Goal: Task Accomplishment & Management: Use online tool/utility

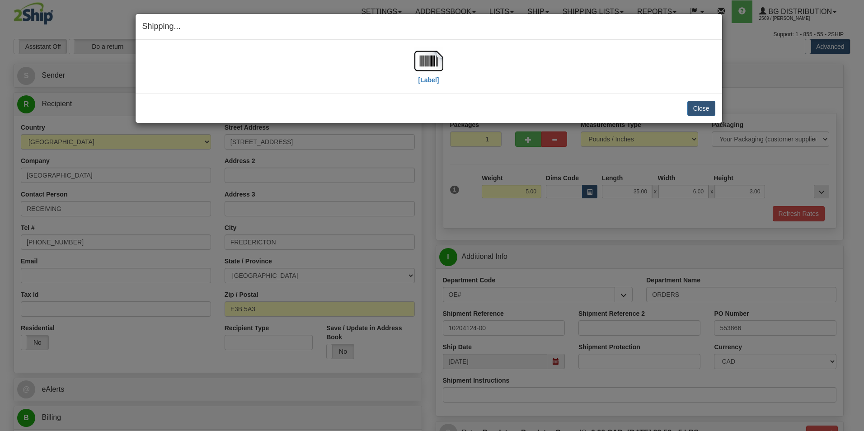
select select "2"
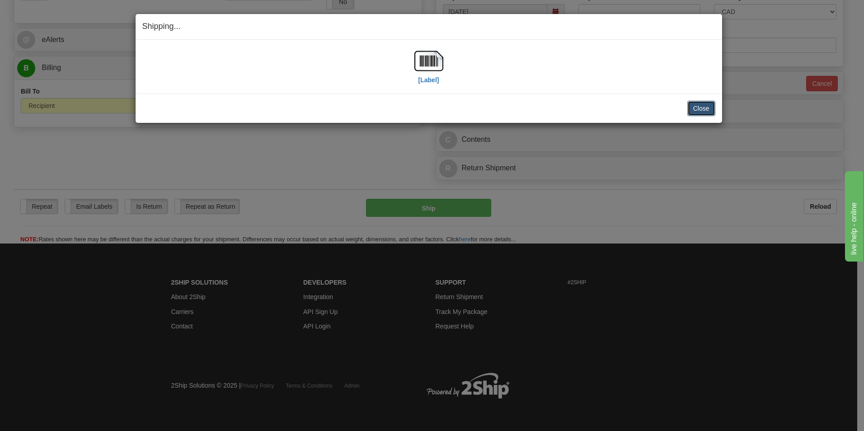
click at [711, 109] on button "Close" at bounding box center [701, 108] width 28 height 15
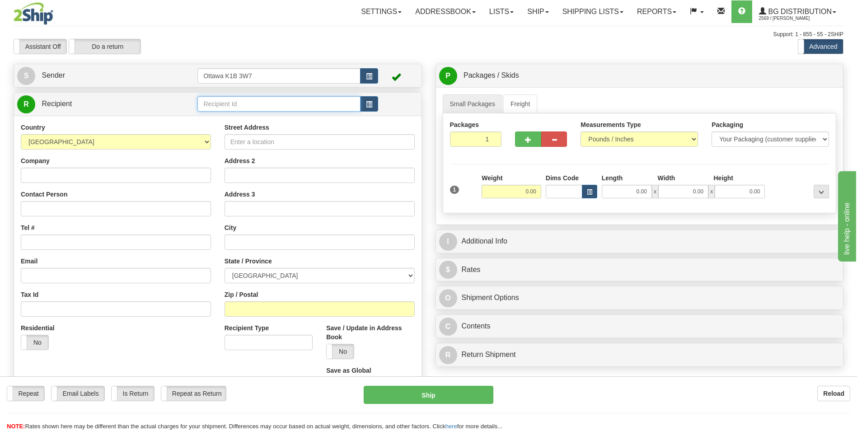
click at [255, 99] on input "text" at bounding box center [278, 103] width 163 height 15
click at [580, 12] on link "Shipping lists" at bounding box center [593, 11] width 75 height 23
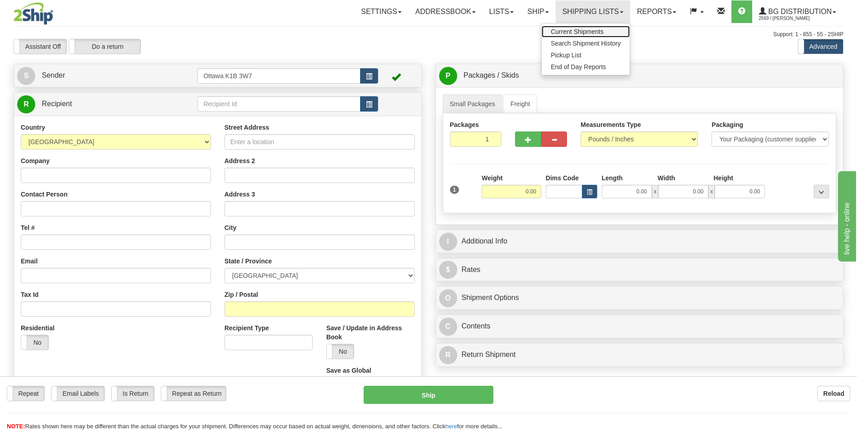
click at [582, 29] on span "Current Shipments" at bounding box center [577, 31] width 53 height 7
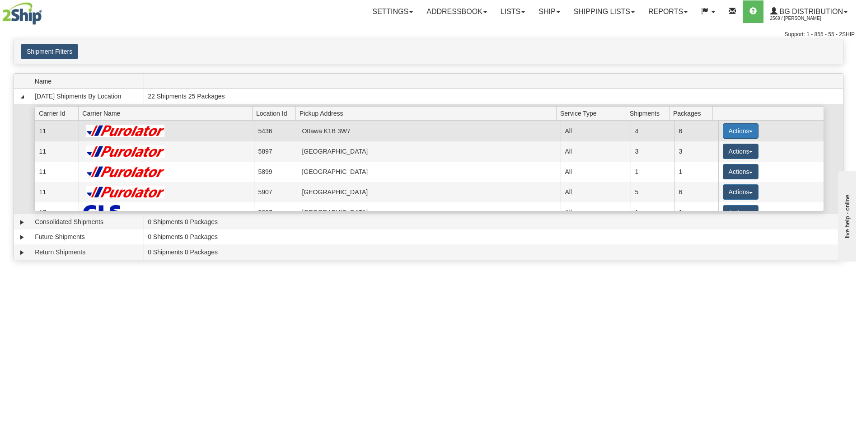
click at [734, 126] on button "Actions" at bounding box center [741, 130] width 36 height 15
click at [715, 150] on span "Details" at bounding box center [707, 148] width 24 height 6
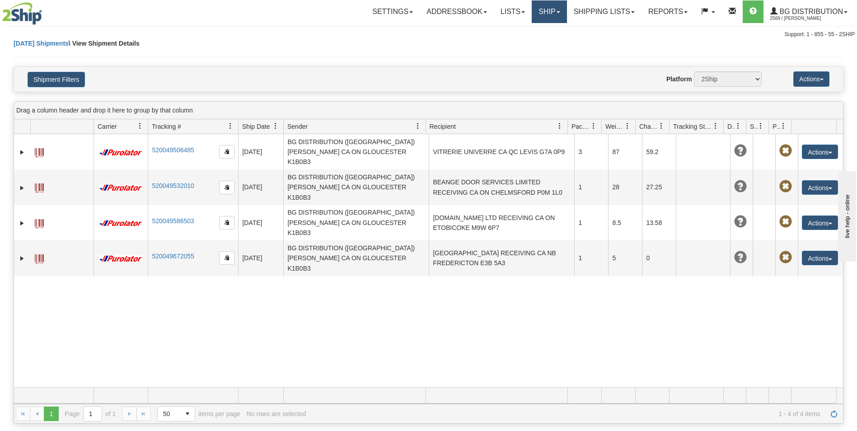
click at [548, 9] on link "Ship" at bounding box center [549, 11] width 35 height 23
click at [537, 25] on ul "Ship Screen" at bounding box center [531, 31] width 72 height 17
click at [553, 3] on link "Ship" at bounding box center [549, 11] width 35 height 23
click at [533, 35] on span "Ship Screen" at bounding box center [521, 31] width 34 height 7
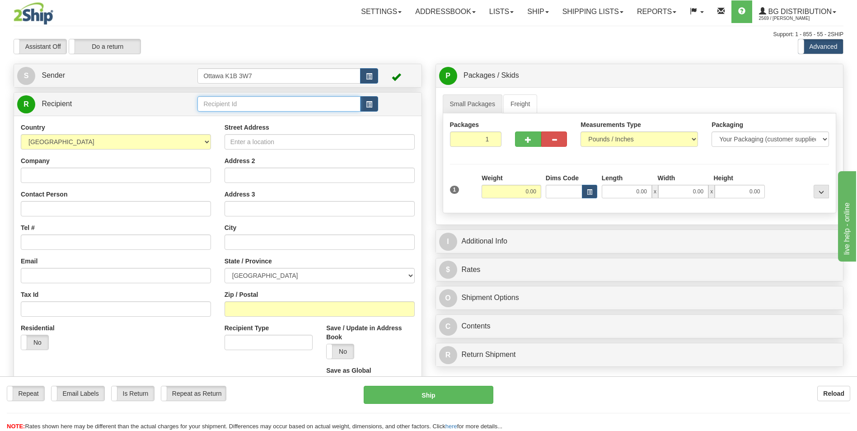
click at [302, 110] on input "text" at bounding box center [278, 103] width 163 height 15
click at [303, 115] on div "910927" at bounding box center [277, 118] width 154 height 10
type input "910927"
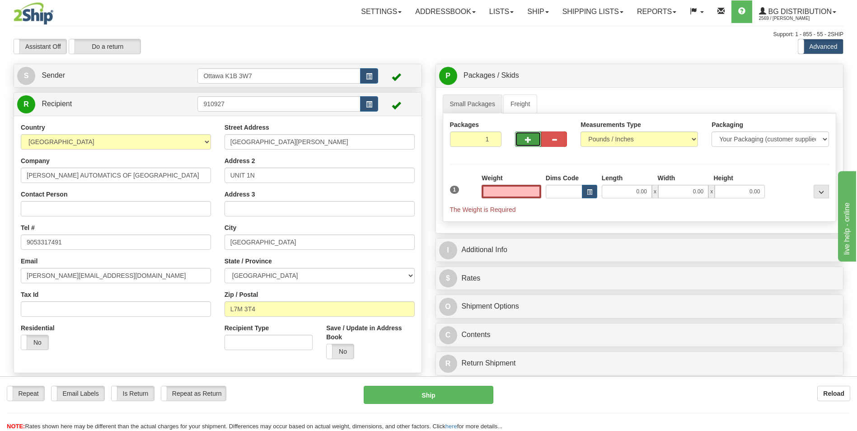
type input "0.00"
click at [529, 145] on button "button" at bounding box center [528, 138] width 26 height 15
type input "2"
click at [798, 75] on span "Pack / Skid Level" at bounding box center [814, 76] width 42 height 6
radio input "true"
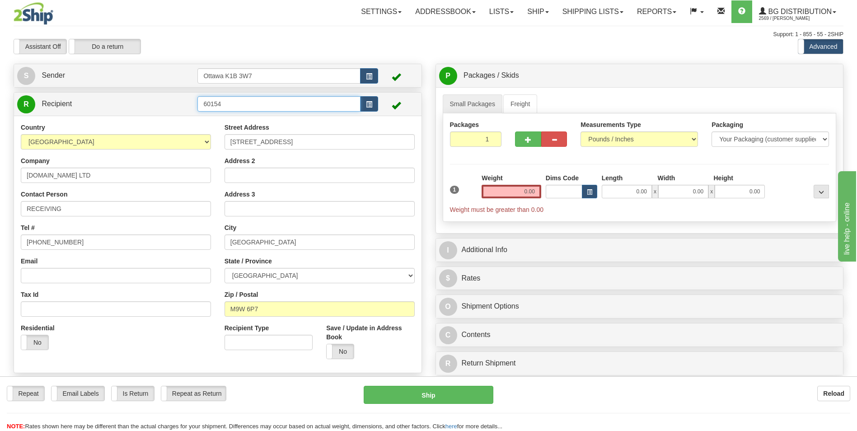
click at [239, 104] on input "60154" at bounding box center [278, 103] width 163 height 15
click at [240, 113] on li "910927" at bounding box center [279, 118] width 162 height 12
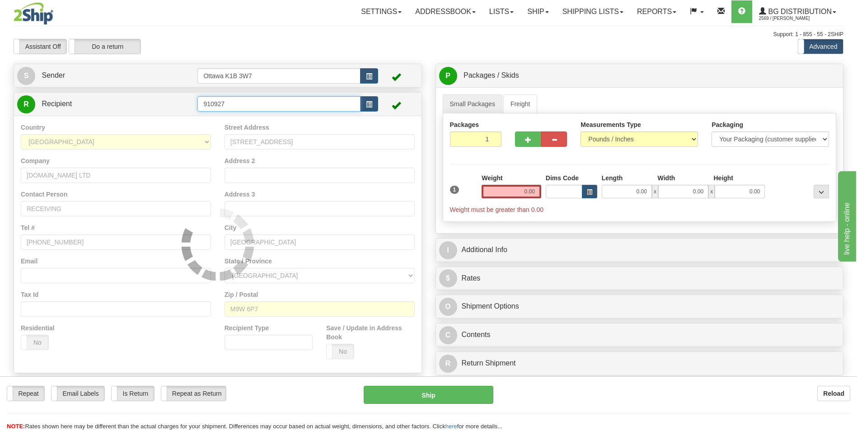
type input "910927"
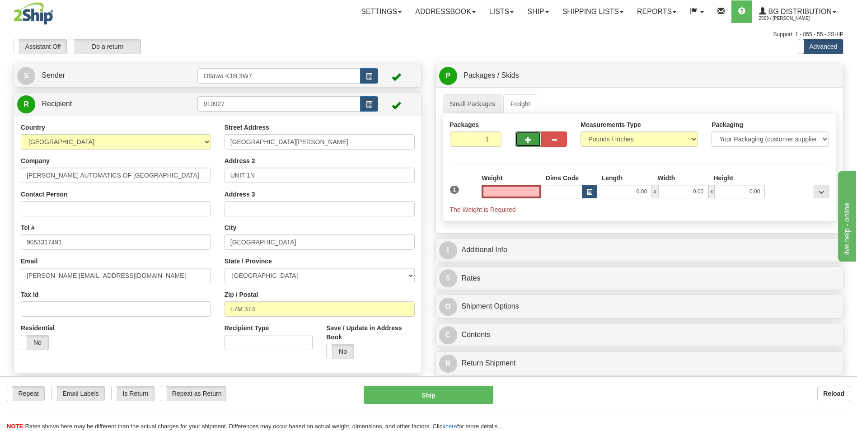
type input "0.00"
click at [532, 142] on button "button" at bounding box center [528, 138] width 26 height 15
type input "2"
click at [804, 74] on span "Pack / Skid Level" at bounding box center [814, 76] width 42 height 6
radio input "true"
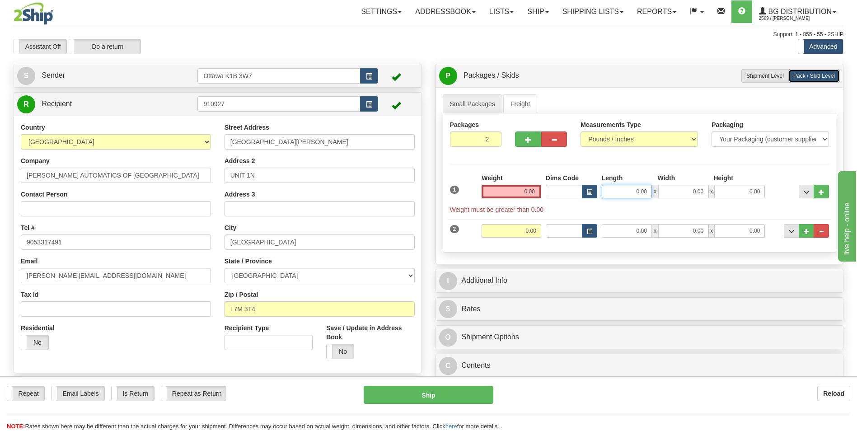
click at [636, 191] on input "0.00" at bounding box center [627, 192] width 50 height 14
type input "17.00"
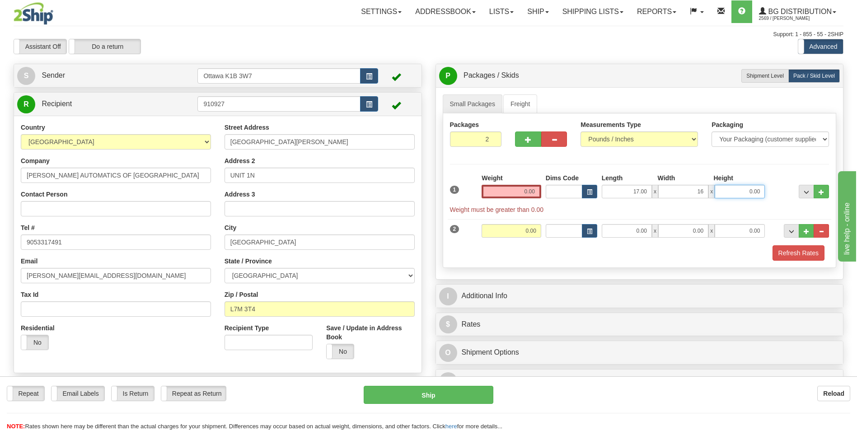
type input "16.00"
type input "11.00"
click at [532, 194] on input "0.00" at bounding box center [512, 192] width 60 height 14
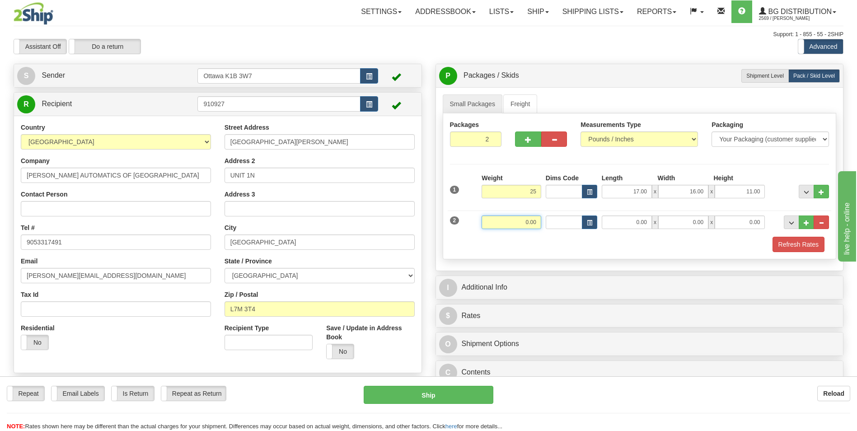
type input "25.00"
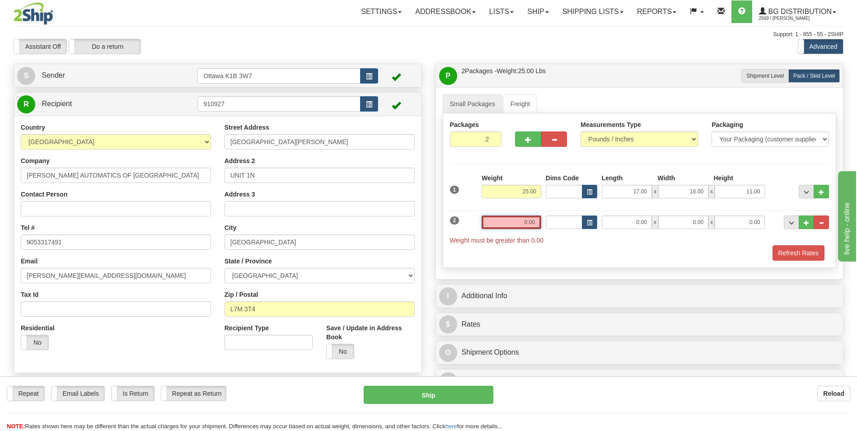
click at [535, 223] on input "0.00" at bounding box center [512, 222] width 60 height 14
type input "0.00"
click at [641, 227] on input "0.00" at bounding box center [627, 222] width 50 height 14
type input "17.00"
type input "13.00"
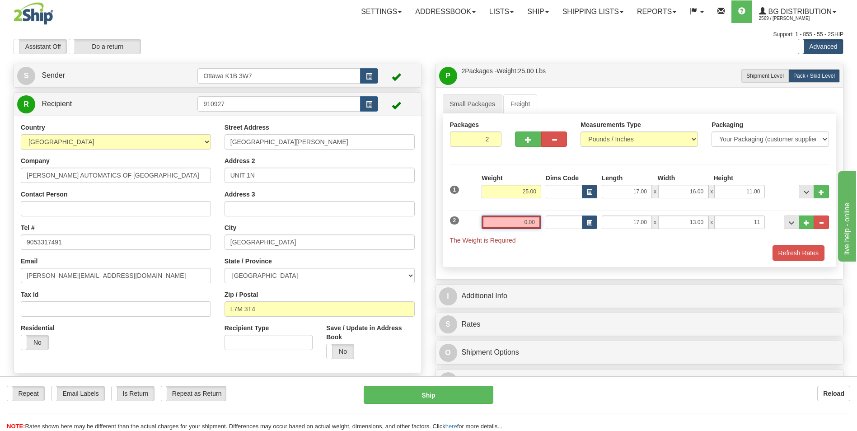
type input "11.00"
click at [523, 222] on input "0.00" at bounding box center [512, 222] width 60 height 14
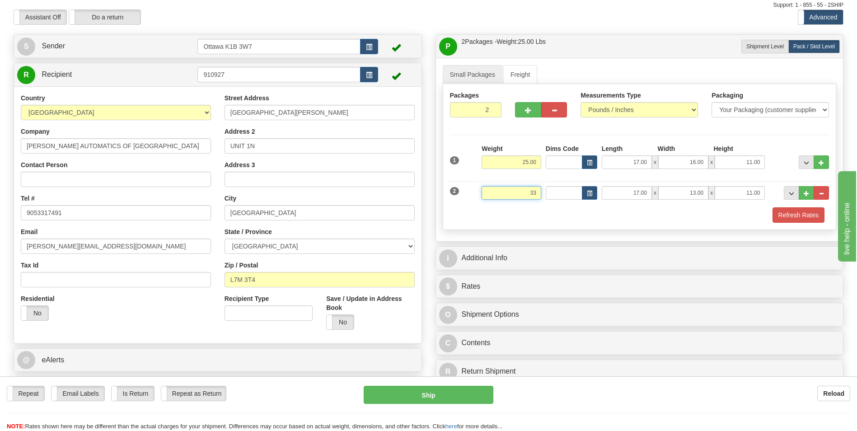
scroll to position [45, 0]
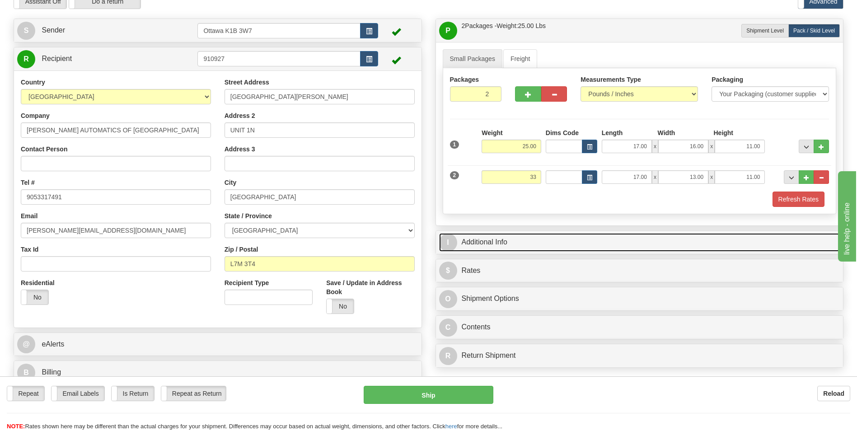
type input "33.00"
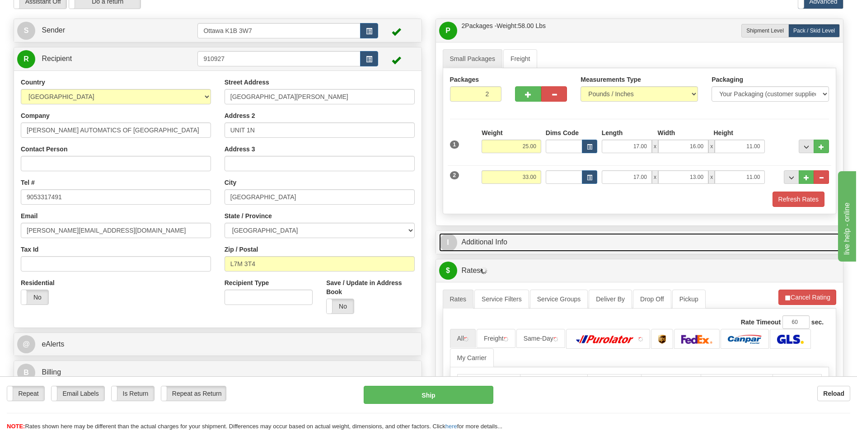
click at [515, 242] on link "I Additional Info" at bounding box center [639, 242] width 401 height 19
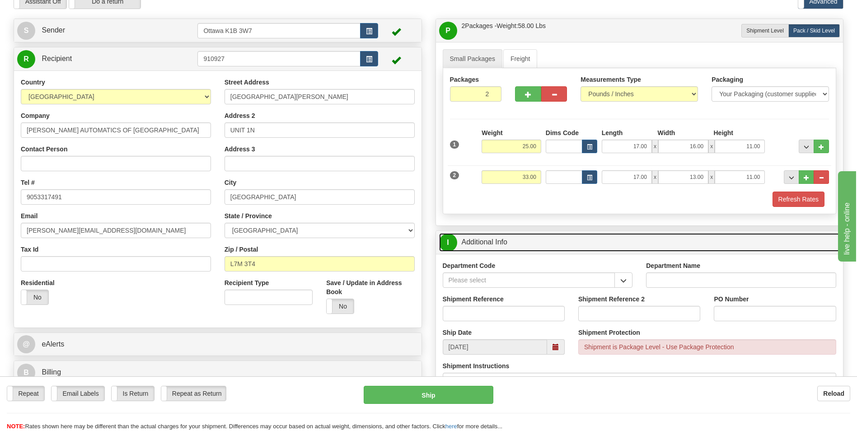
scroll to position [90, 0]
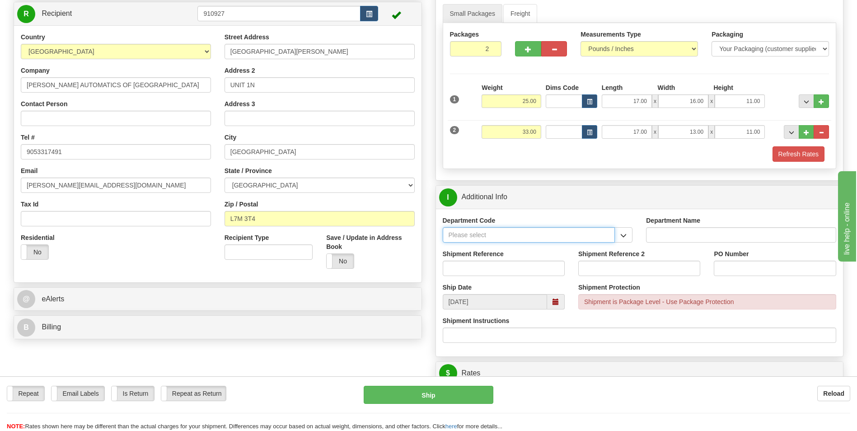
click at [508, 235] on input "Department Code" at bounding box center [529, 234] width 173 height 15
click at [621, 233] on span "button" at bounding box center [623, 236] width 6 height 6
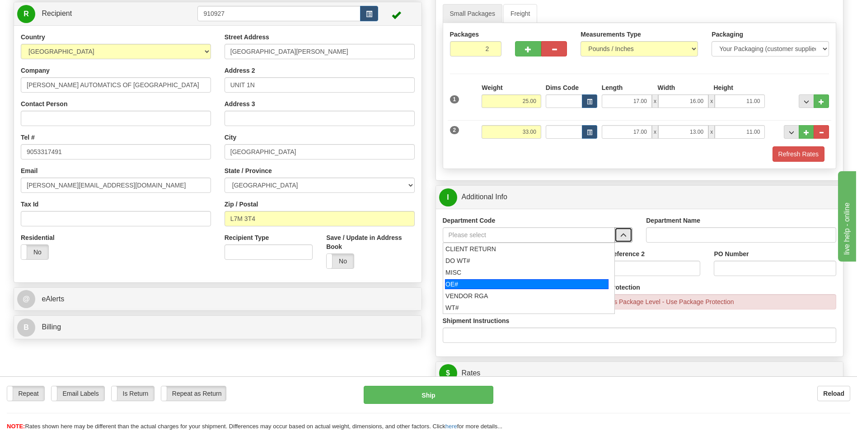
click at [523, 289] on li "OE#" at bounding box center [529, 284] width 172 height 12
type input "OE#"
type input "ORDERS"
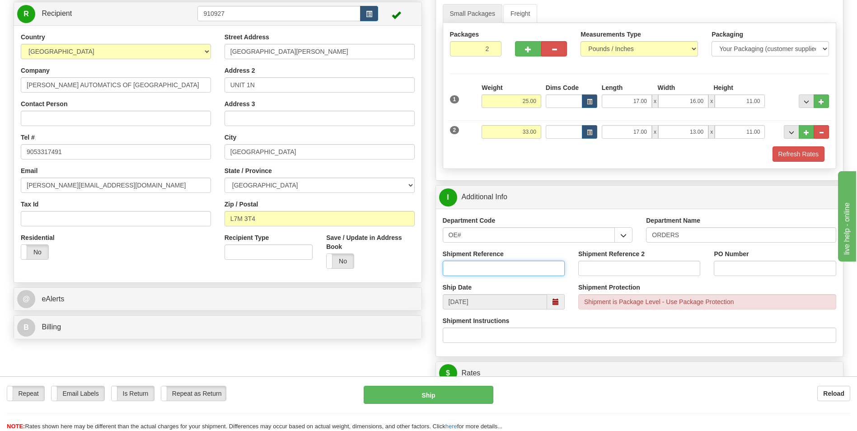
click at [498, 266] on input "Shipment Reference" at bounding box center [504, 268] width 122 height 15
type input "10204010-00"
click at [758, 276] on div "PO Number" at bounding box center [775, 265] width 136 height 33
click at [758, 273] on input "PO Number" at bounding box center [775, 268] width 122 height 15
type input "7672"
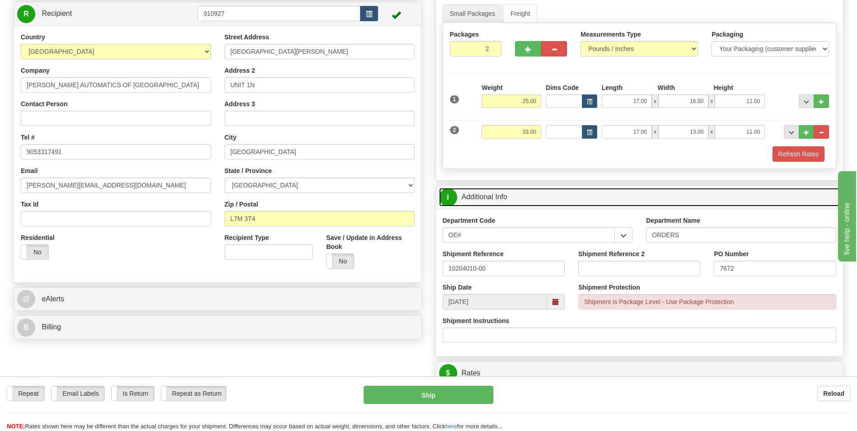
click at [527, 195] on link "I Additional Info" at bounding box center [639, 197] width 401 height 19
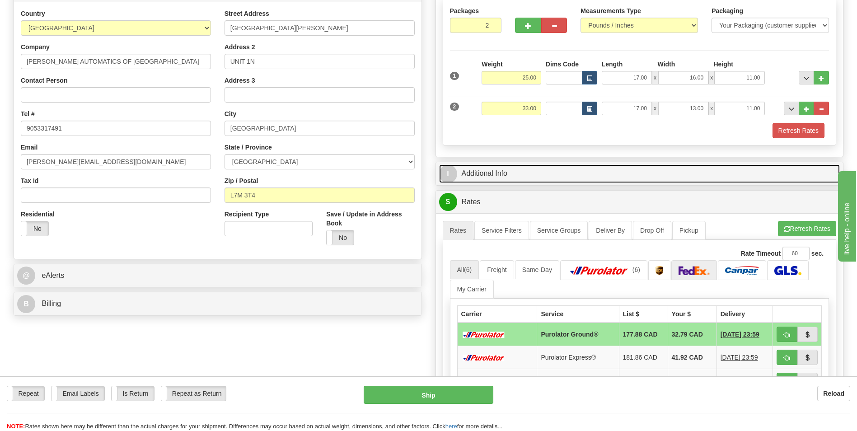
scroll to position [136, 0]
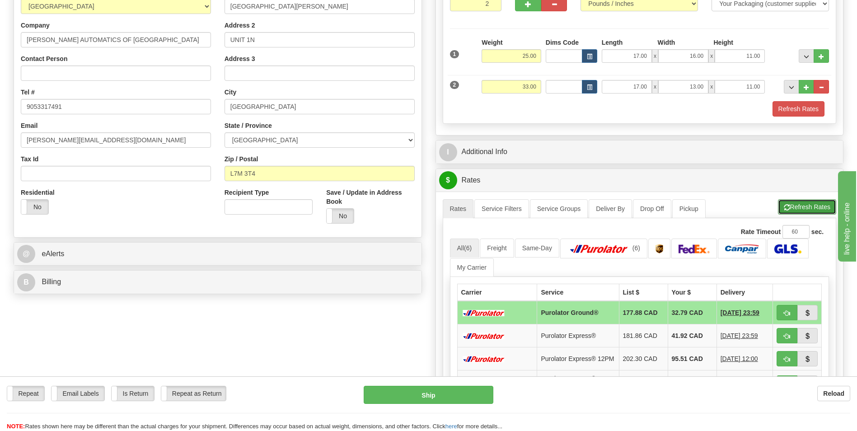
click at [798, 205] on button "Refresh Rates" at bounding box center [807, 206] width 58 height 15
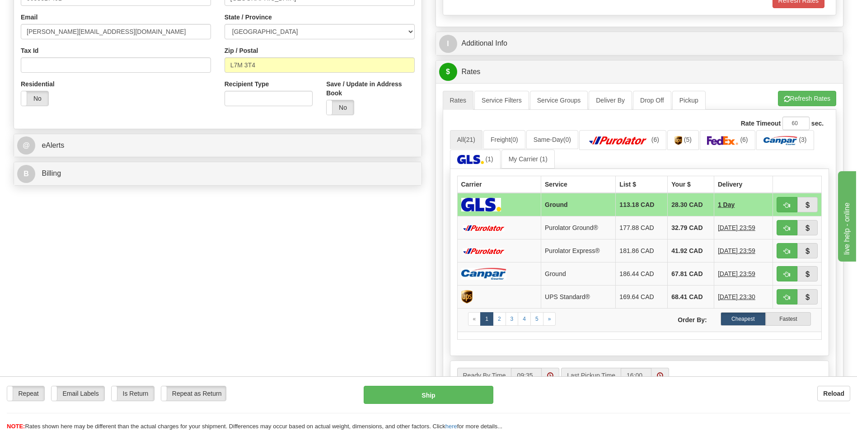
scroll to position [316, 0]
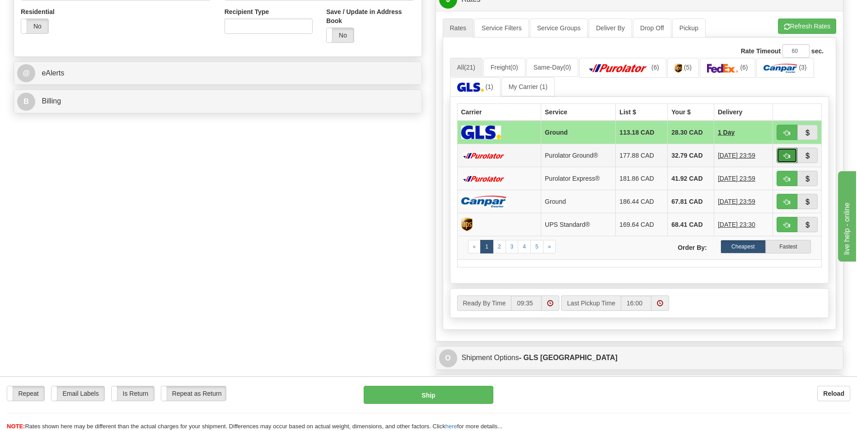
click at [786, 153] on span "button" at bounding box center [787, 156] width 6 height 6
type input "260"
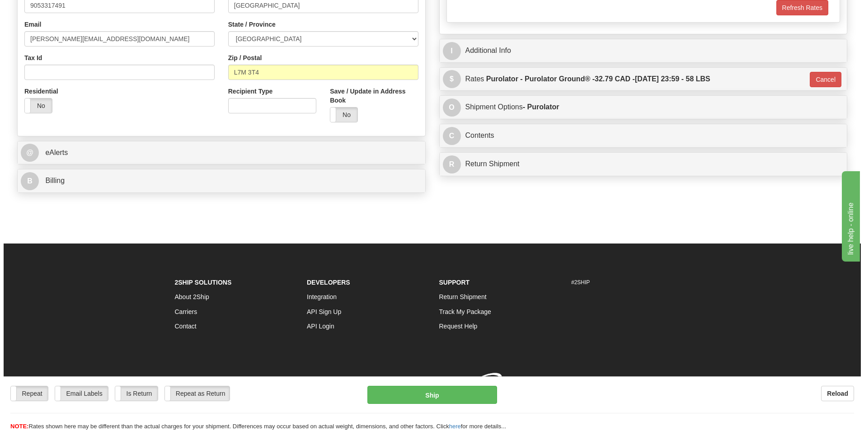
scroll to position [250, 0]
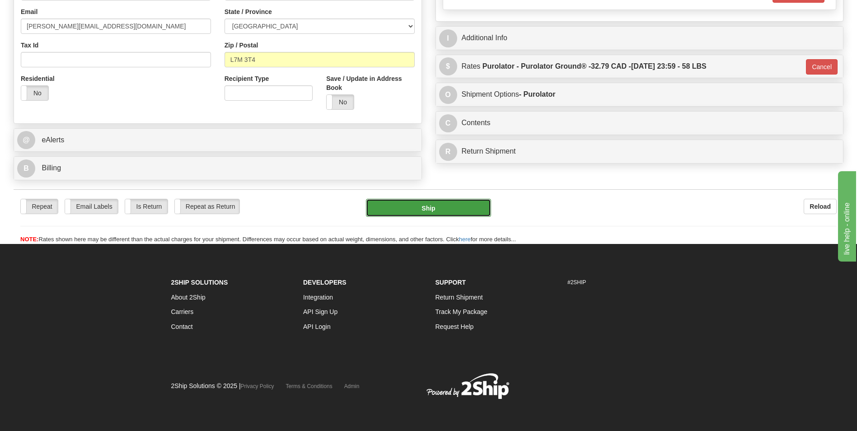
click at [432, 205] on button "Ship" at bounding box center [428, 208] width 125 height 18
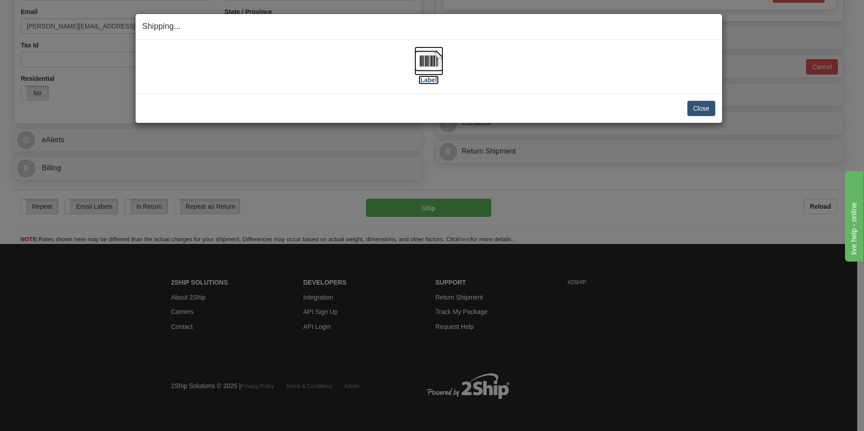
click at [423, 80] on label "[Label]" at bounding box center [428, 79] width 21 height 9
click at [707, 111] on button "Close" at bounding box center [701, 108] width 28 height 15
